Goal: Task Accomplishment & Management: Complete application form

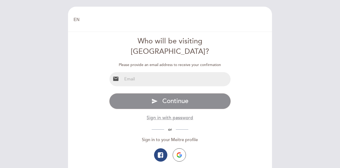
click at [136, 72] on input "email" at bounding box center [176, 79] width 109 height 14
type input "[EMAIL_ADDRESS][DOMAIN_NAME]"
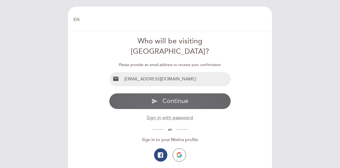
click at [159, 93] on button "send Continue" at bounding box center [170, 101] width 122 height 16
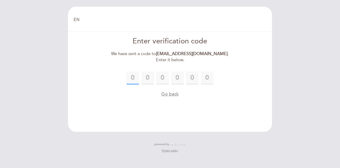
click at [135, 75] on input "text" at bounding box center [132, 77] width 13 height 13
type input "9"
type input "0"
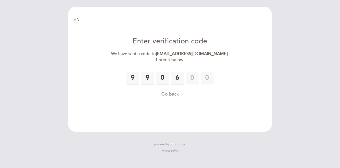
type input "6"
type input "2"
type input "0"
